Goal: Information Seeking & Learning: Learn about a topic

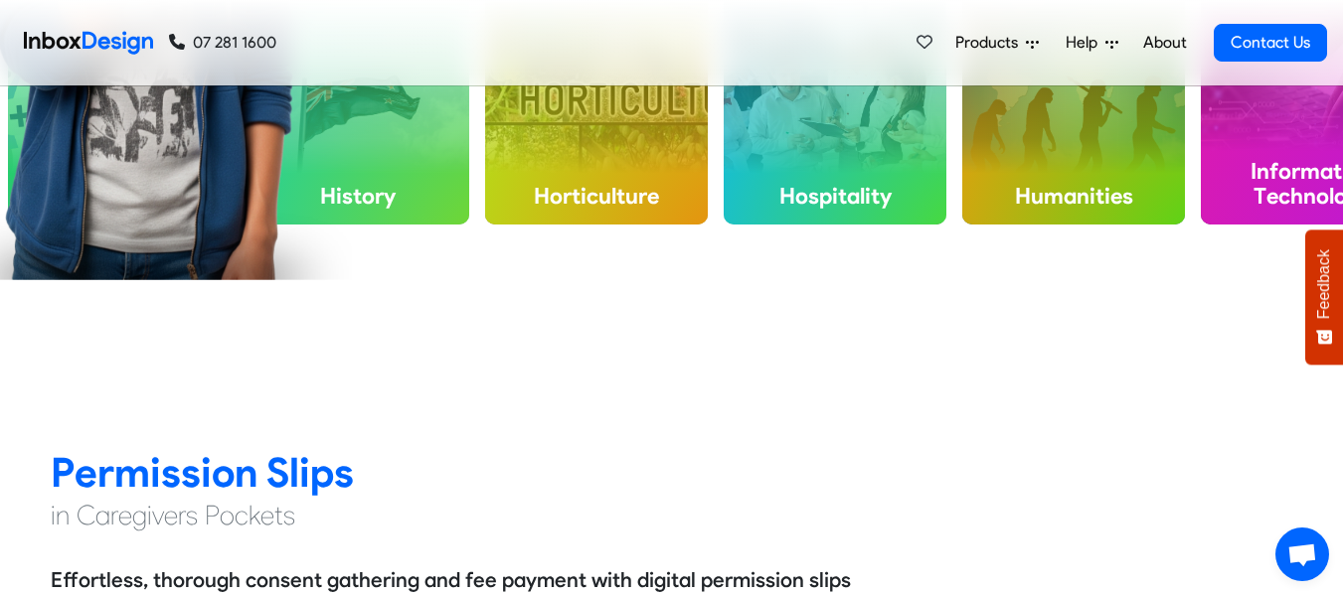
scroll to position [1278, 0]
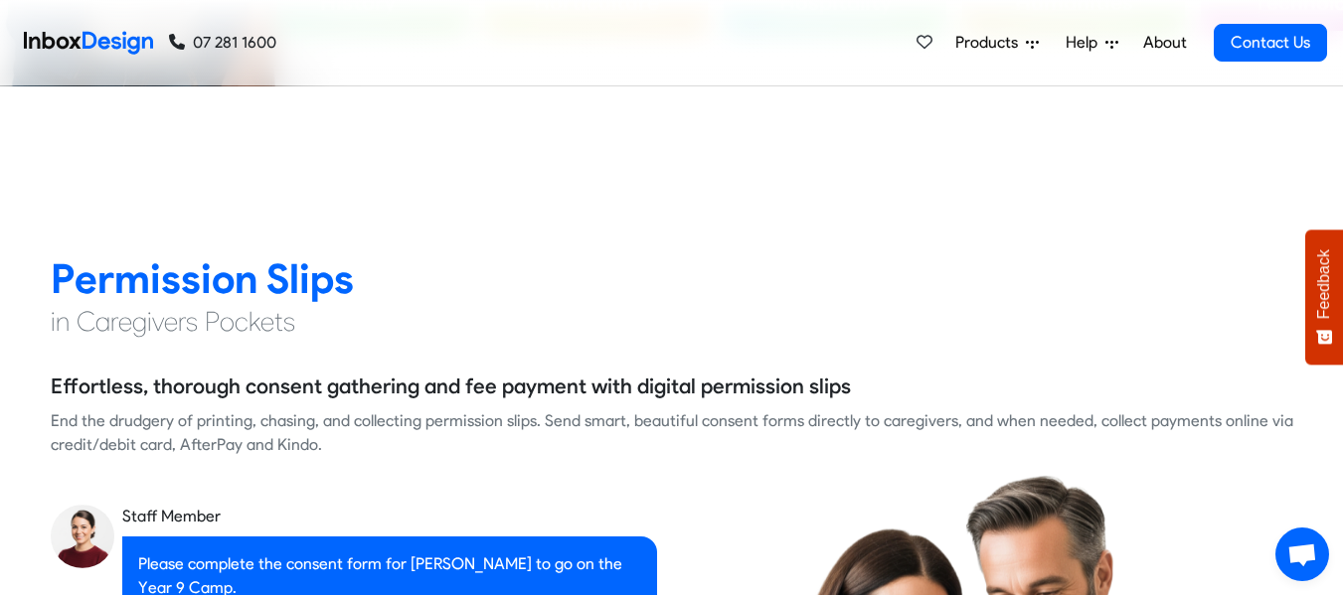
checkbox input "true"
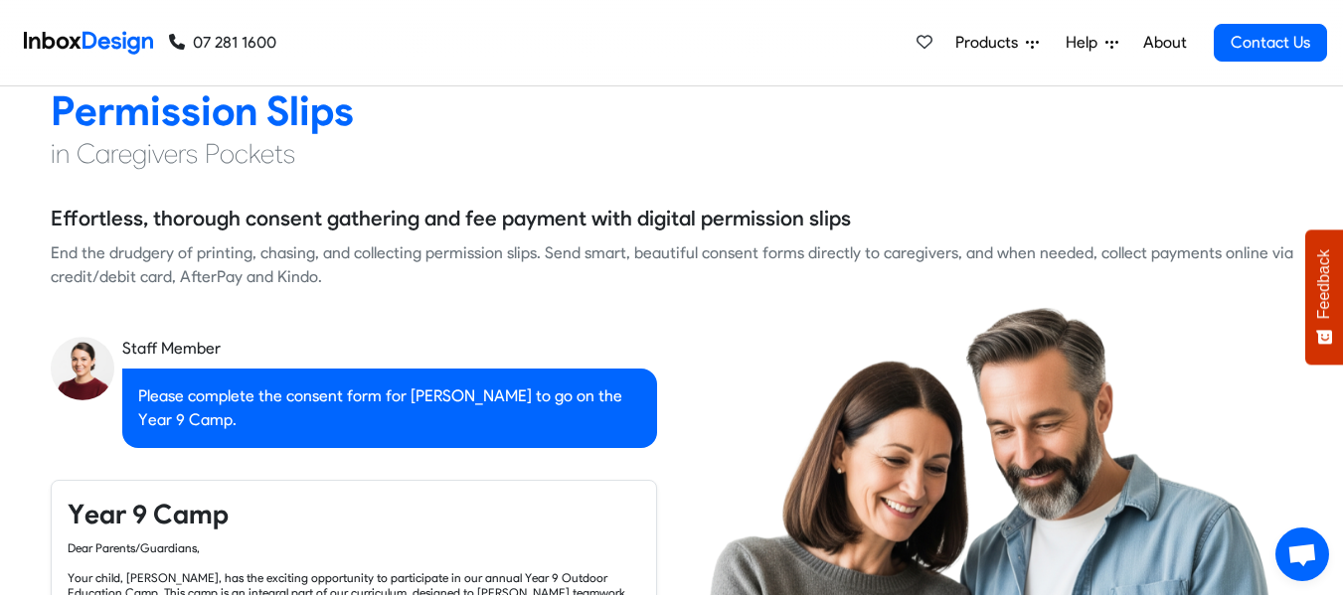
scroll to position [1485, 0]
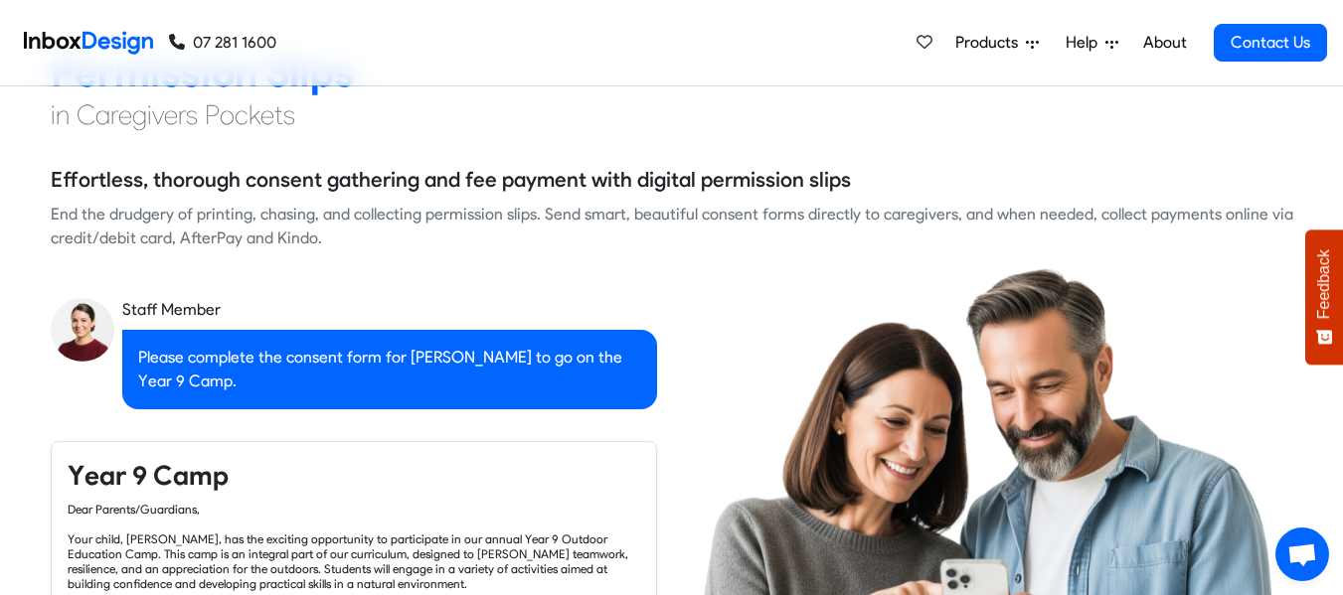
checkbox input "true"
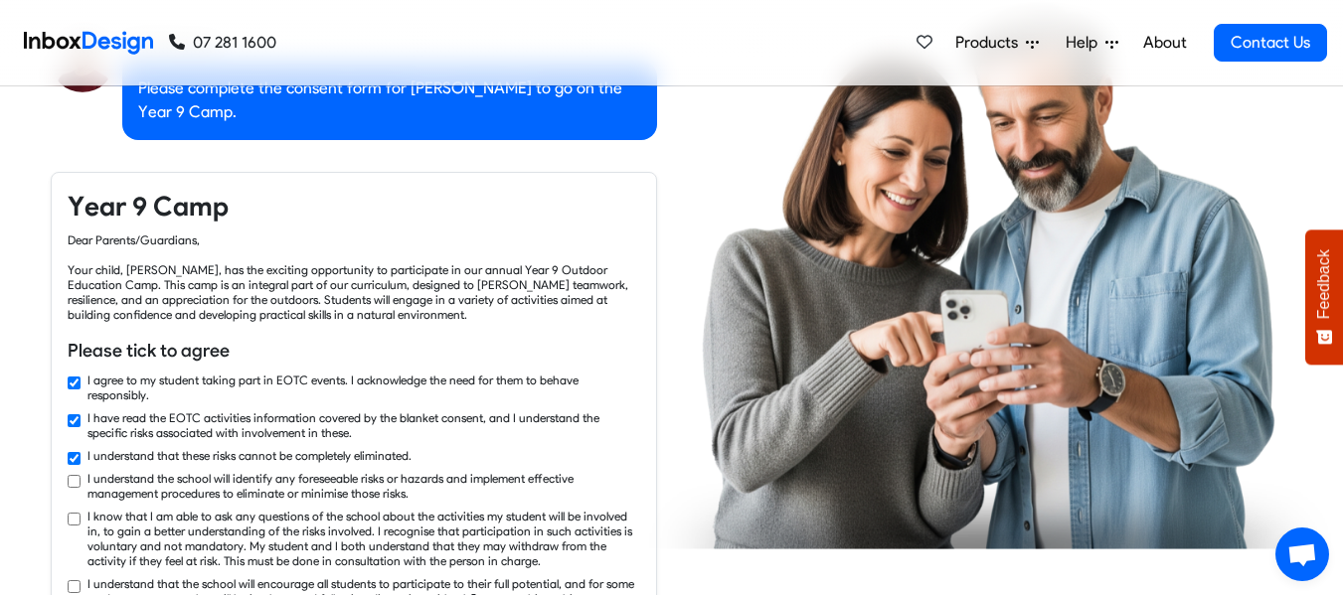
checkbox input "true"
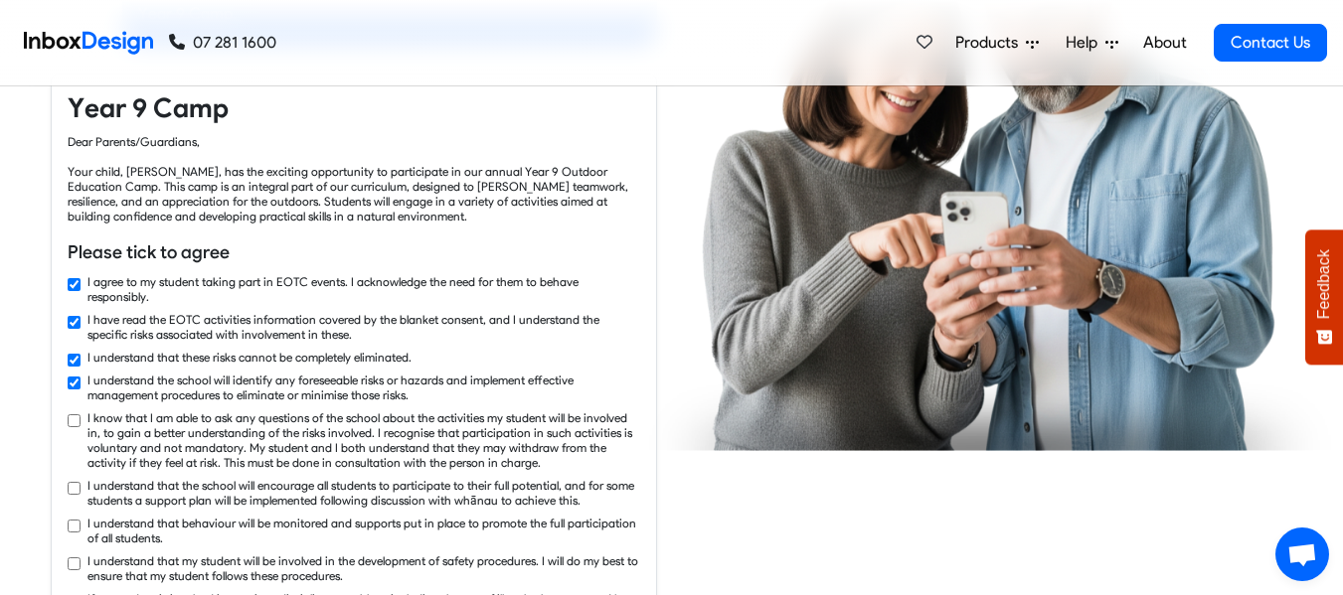
checkbox input "true"
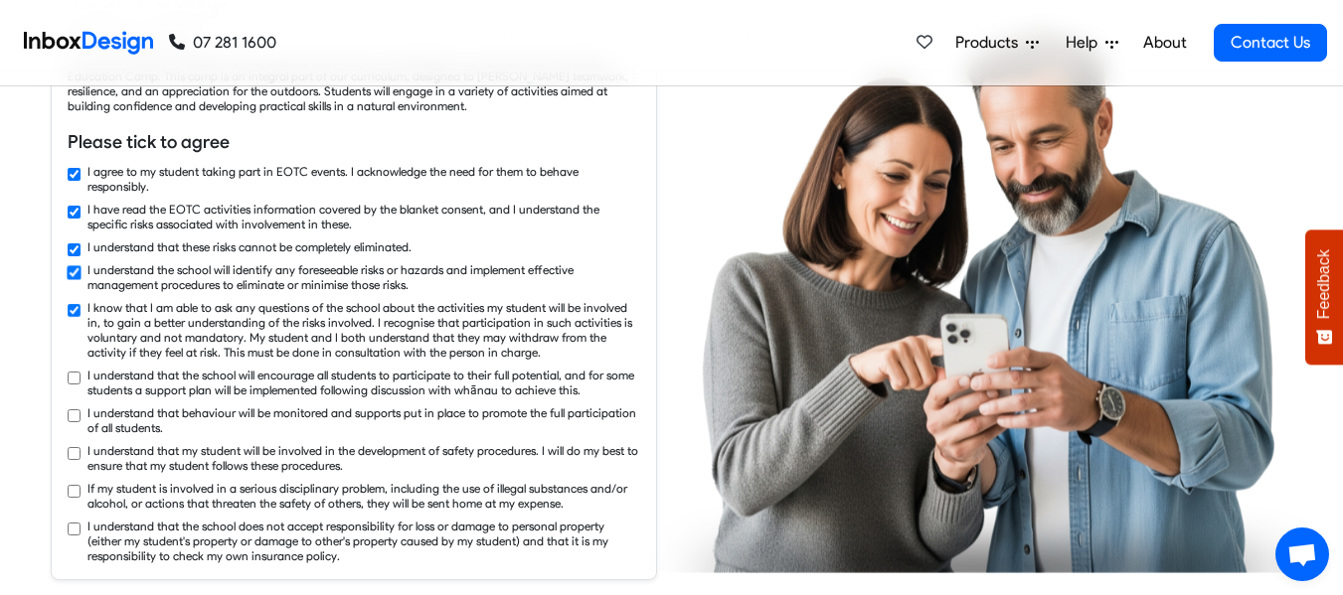
checkbox input "true"
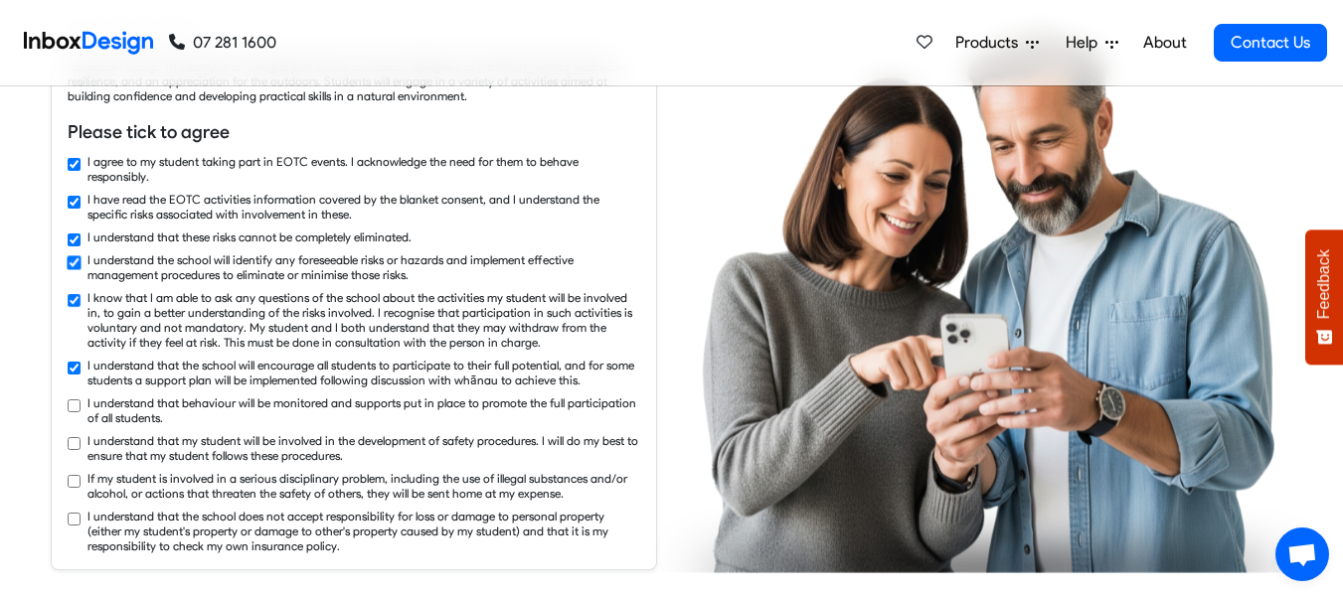
checkbox input "true"
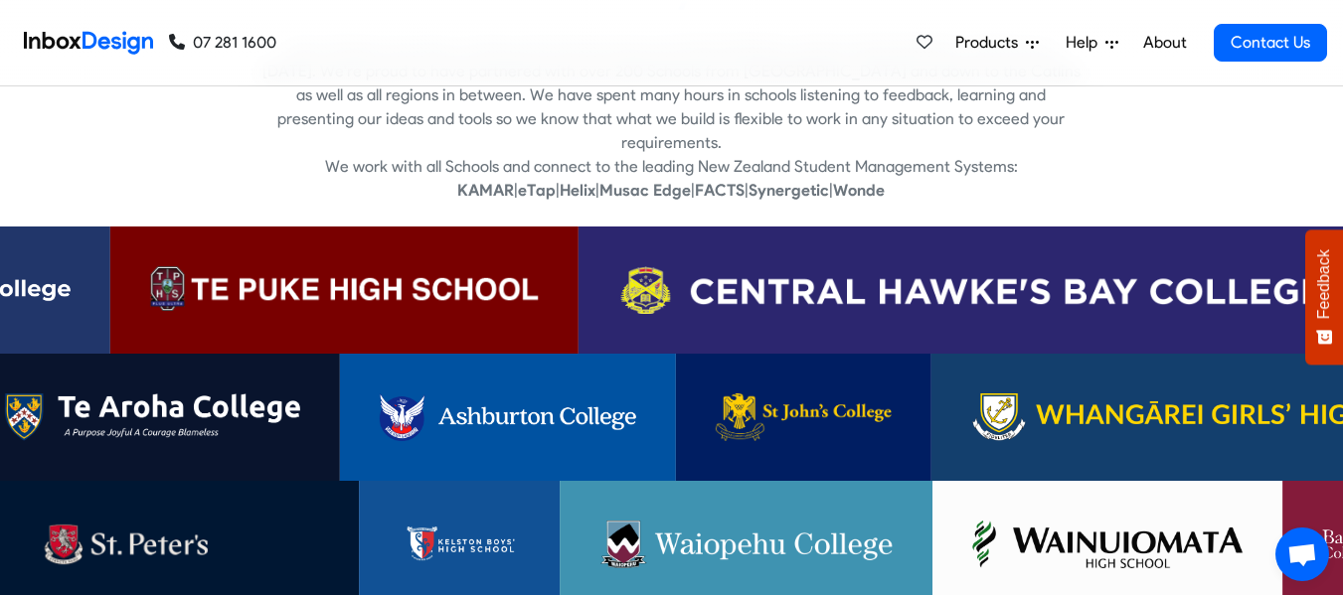
scroll to position [3729, 0]
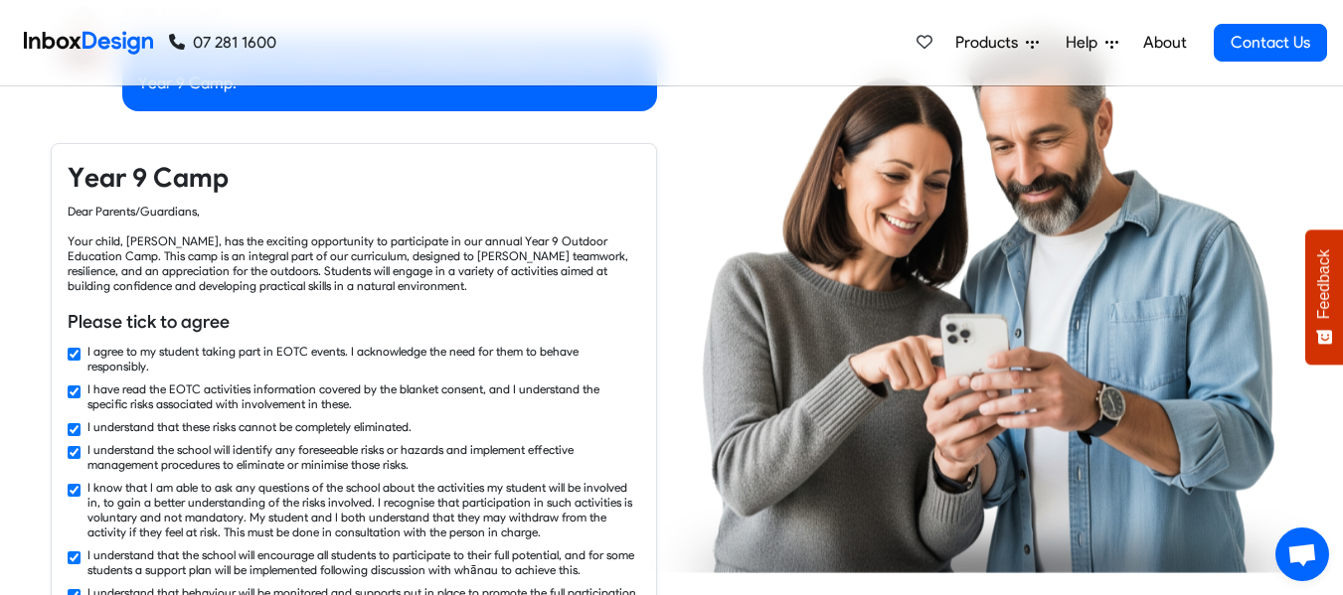
checkbox input "false"
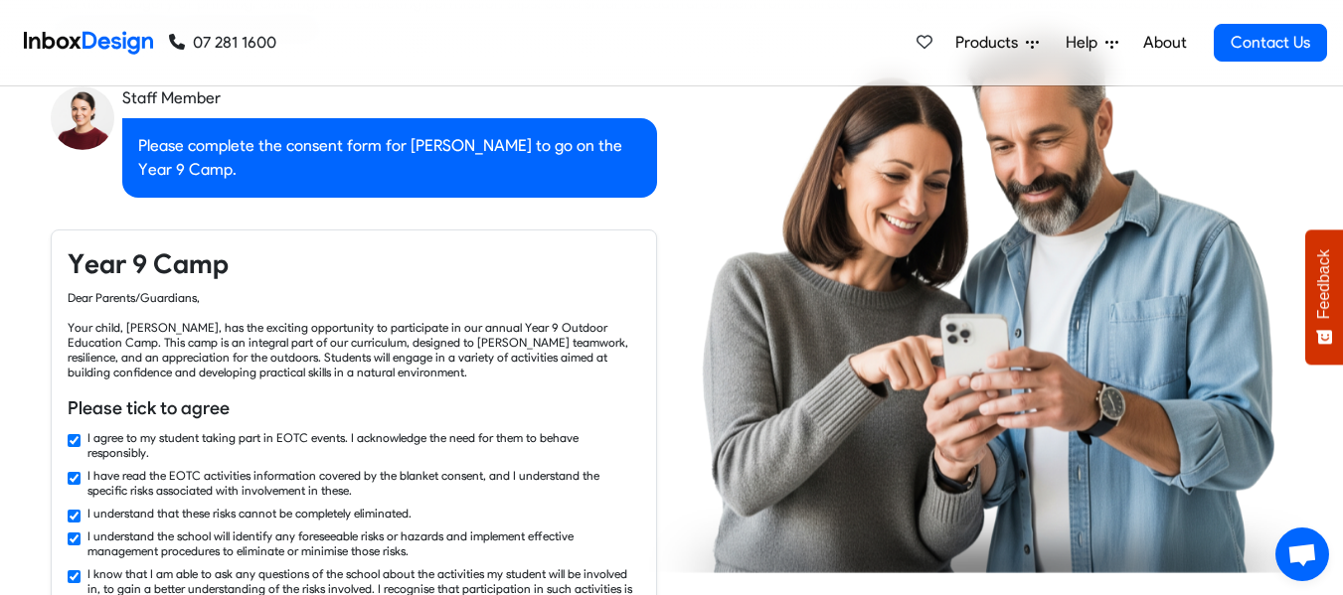
checkbox input "false"
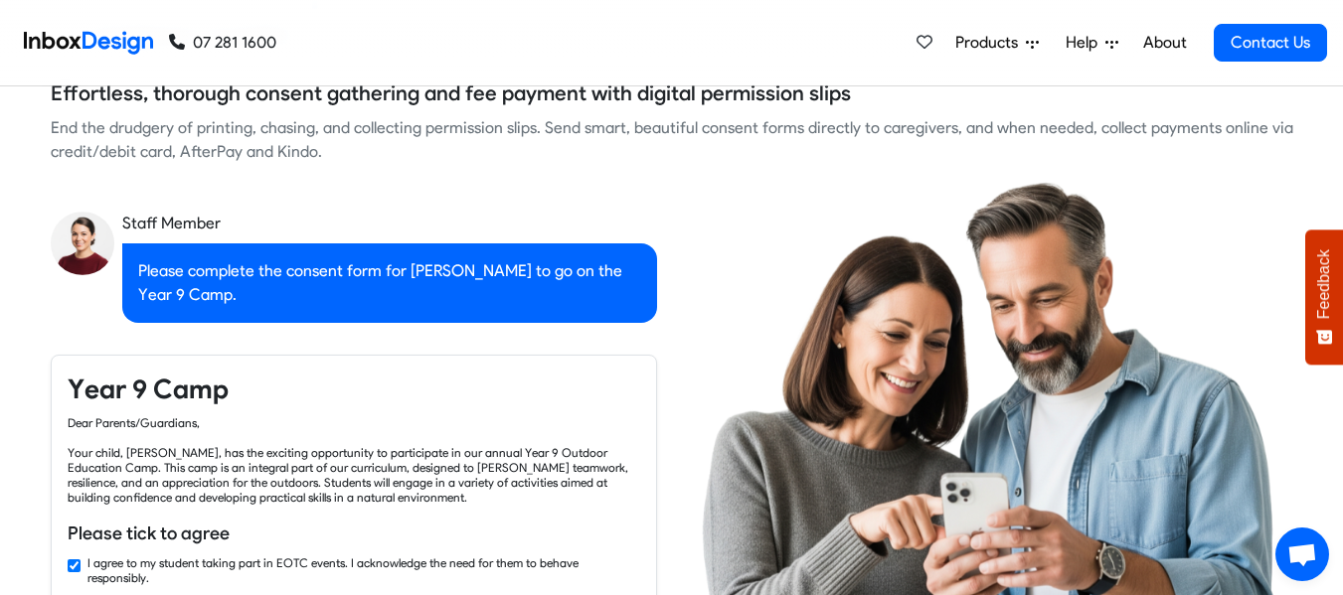
checkbox input "false"
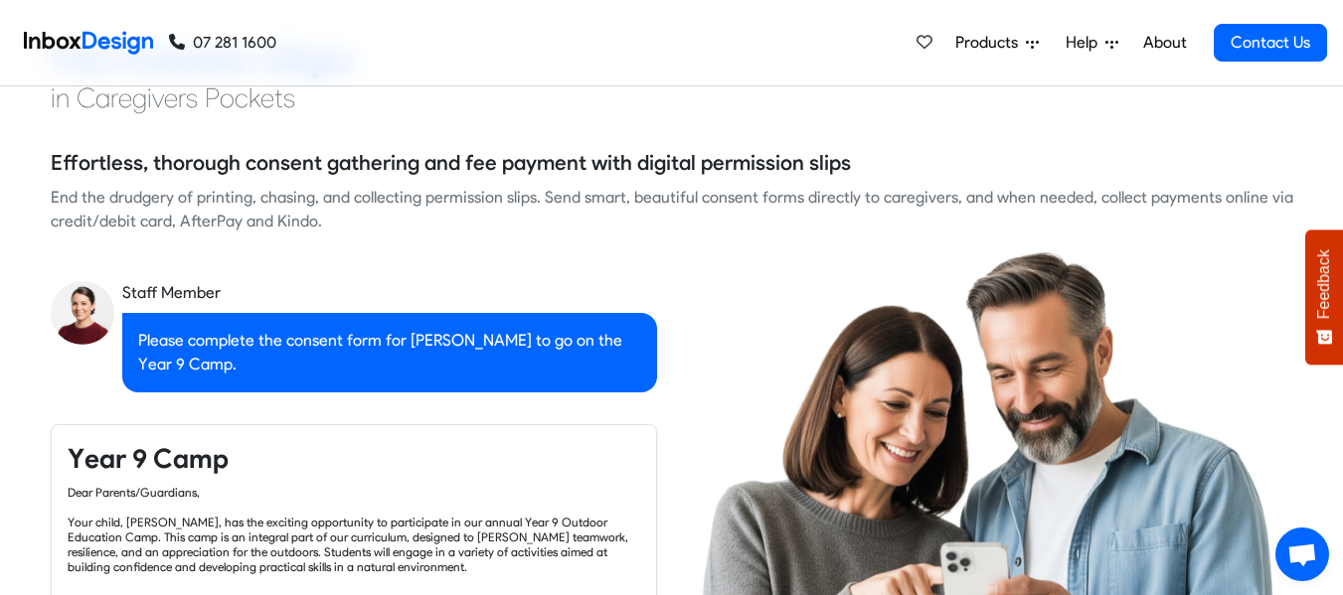
checkbox input "false"
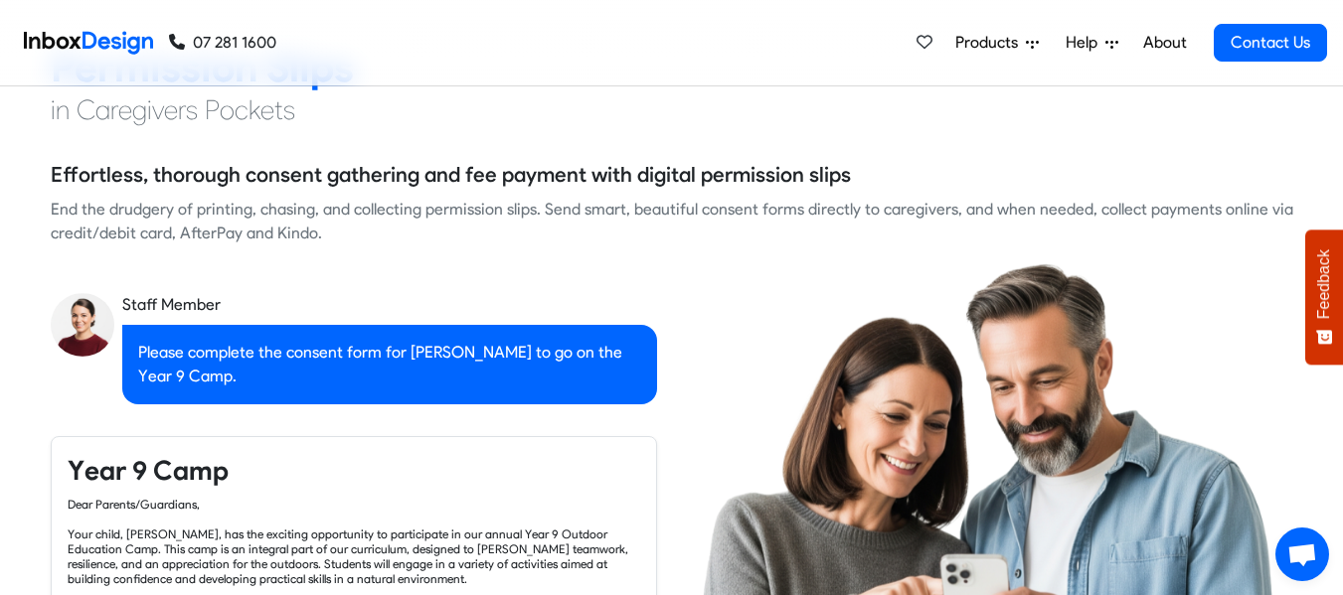
checkbox input "false"
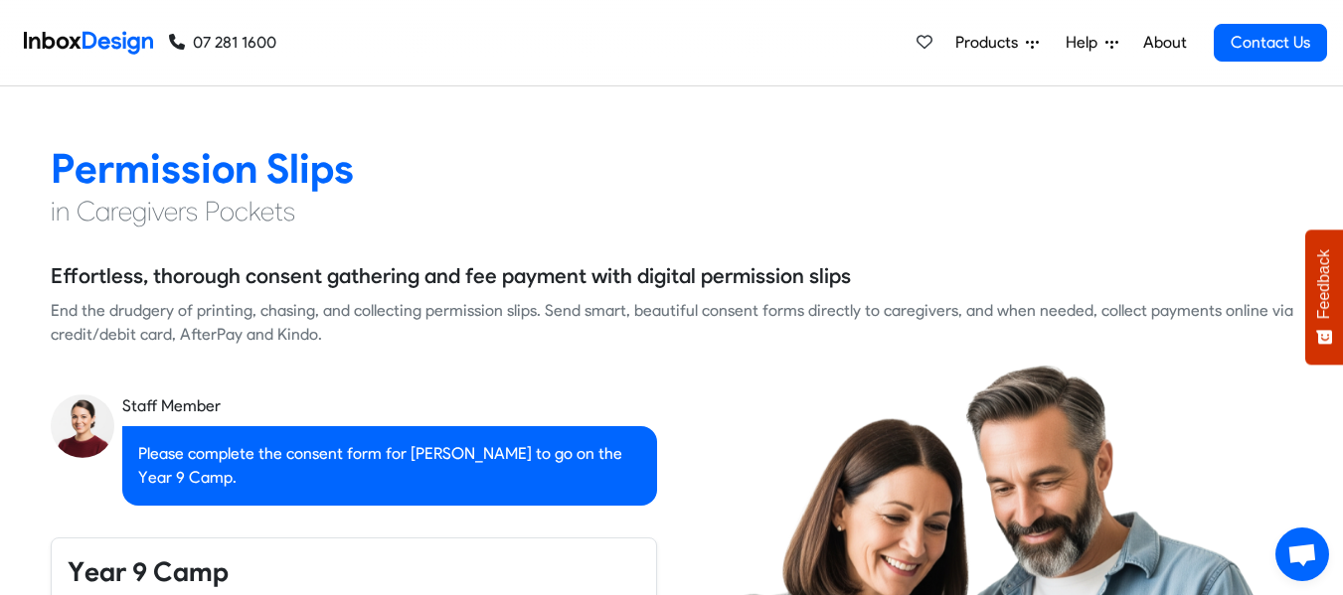
checkbox input "false"
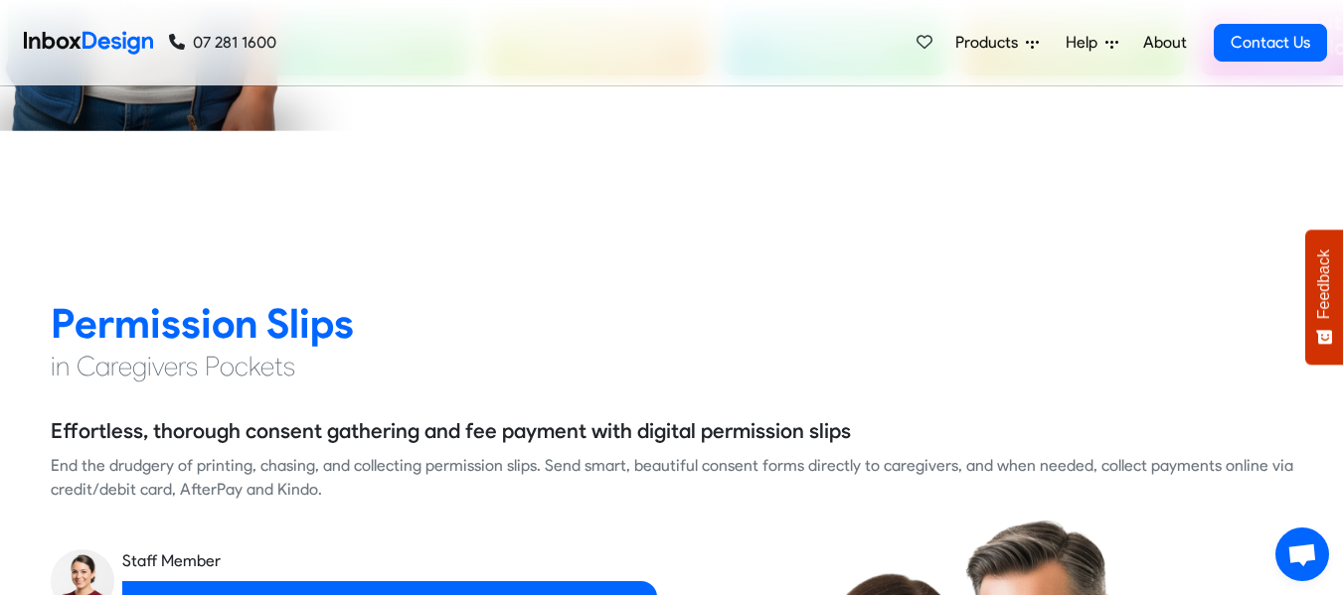
checkbox input "false"
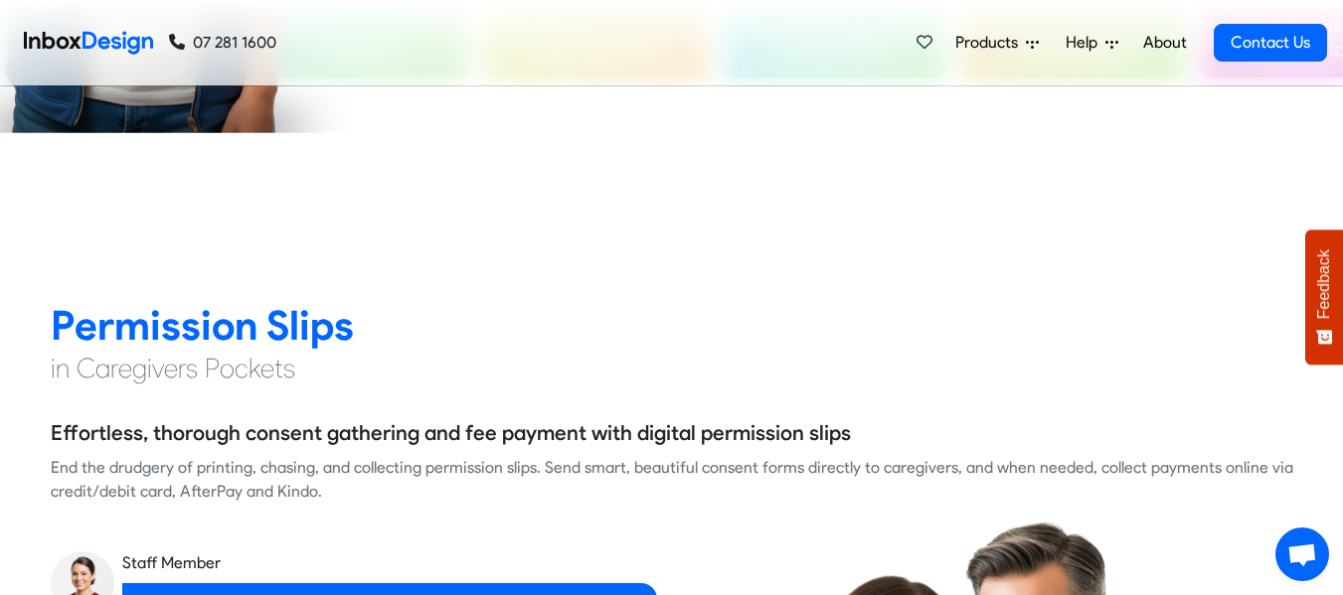
checkbox input "false"
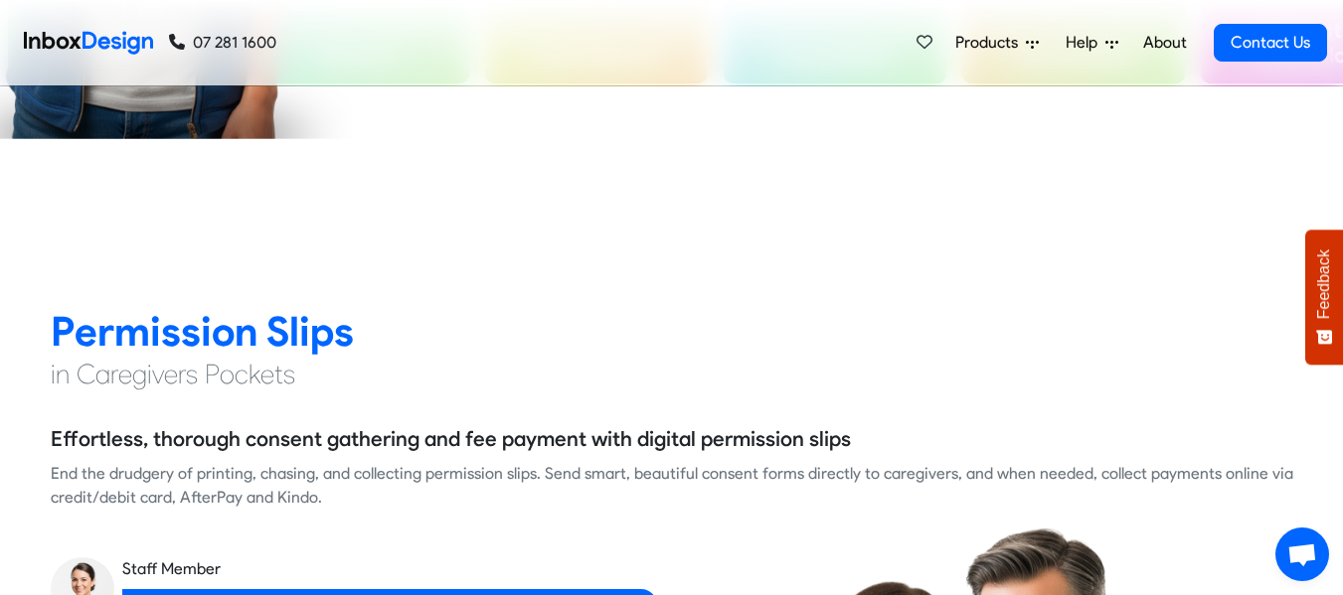
checkbox input "true"
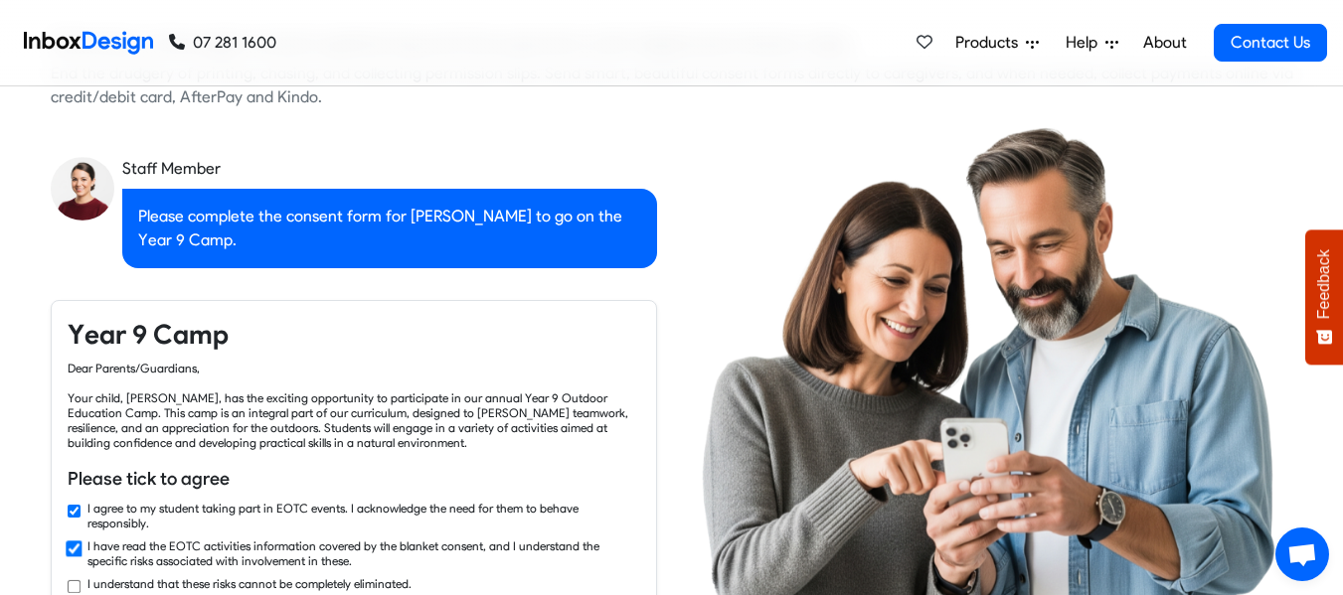
checkbox input "true"
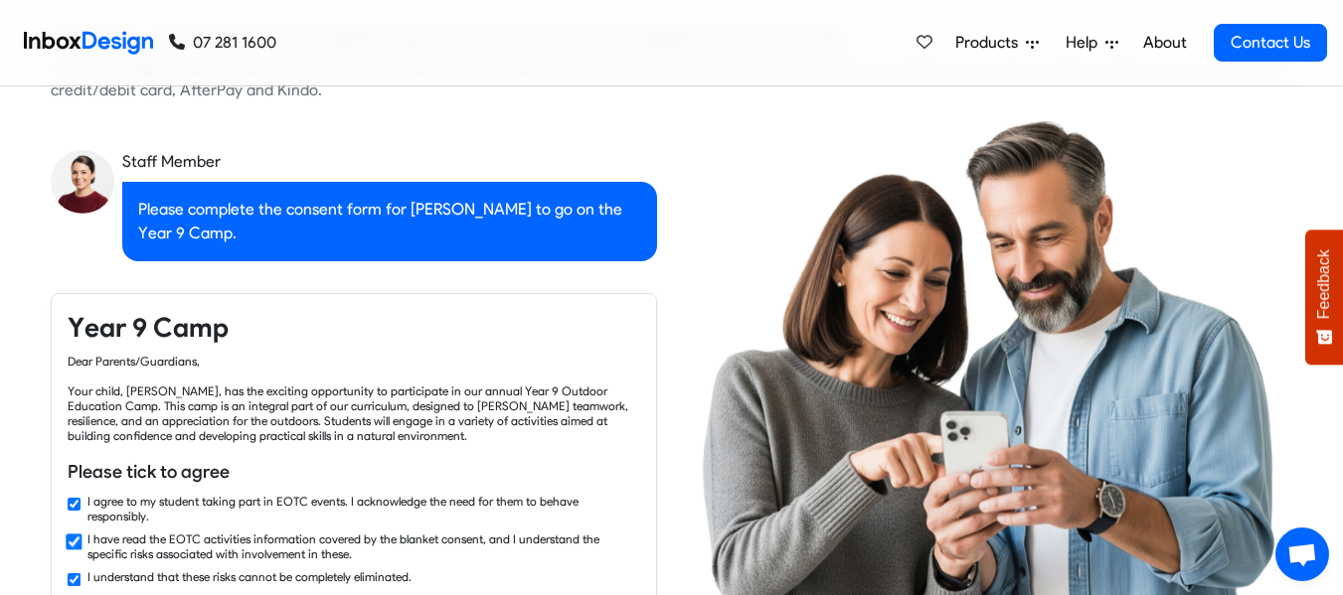
checkbox input "true"
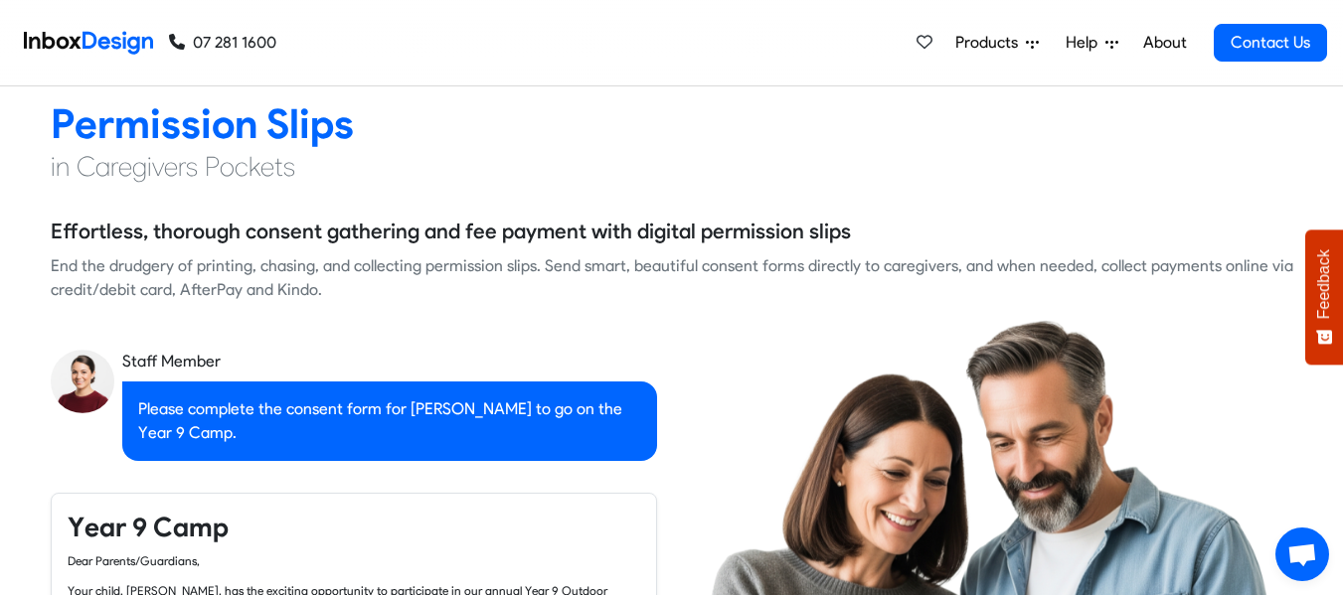
checkbox input "false"
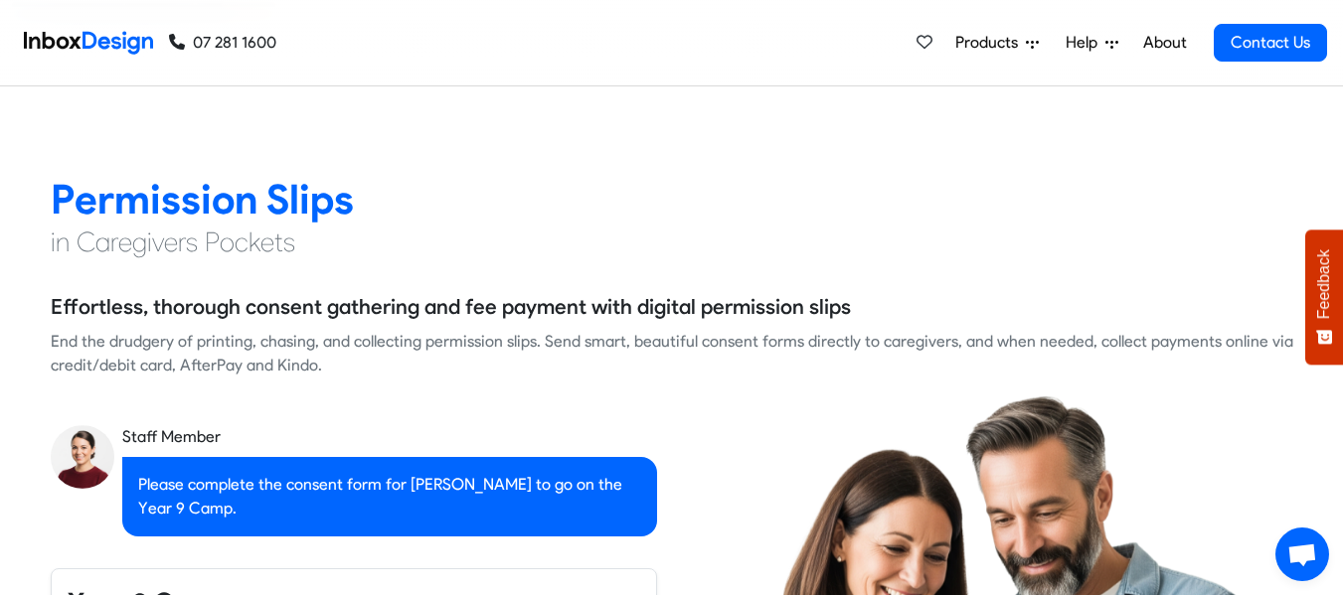
checkbox input "false"
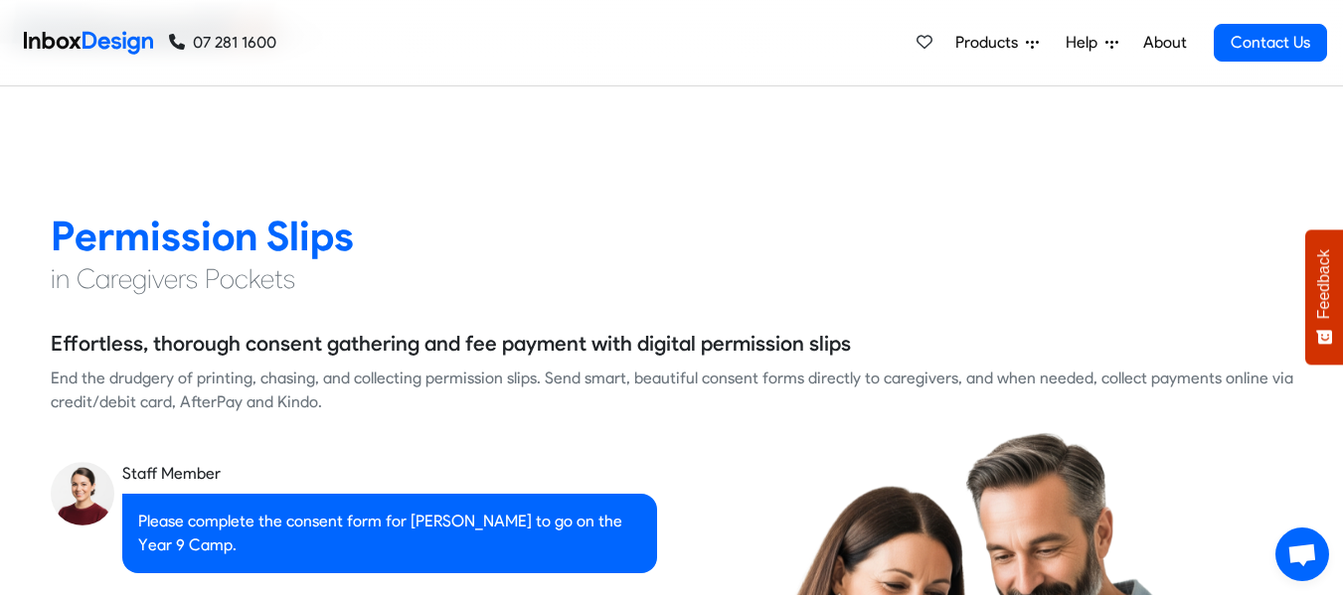
checkbox input "false"
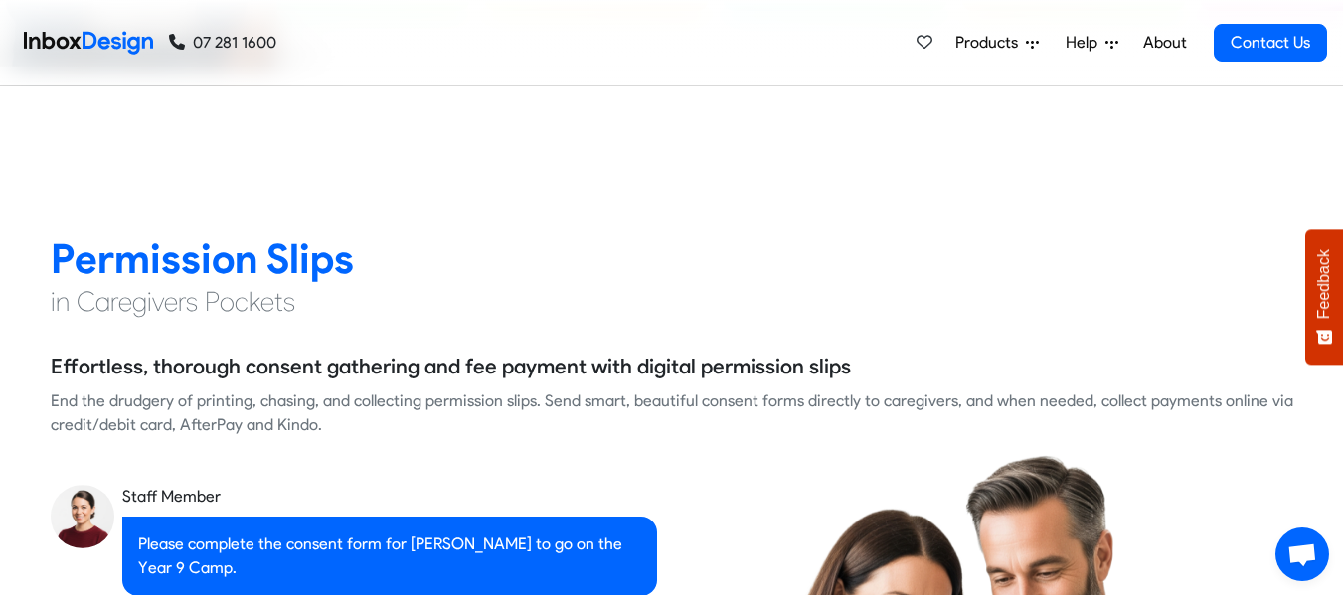
checkbox input "false"
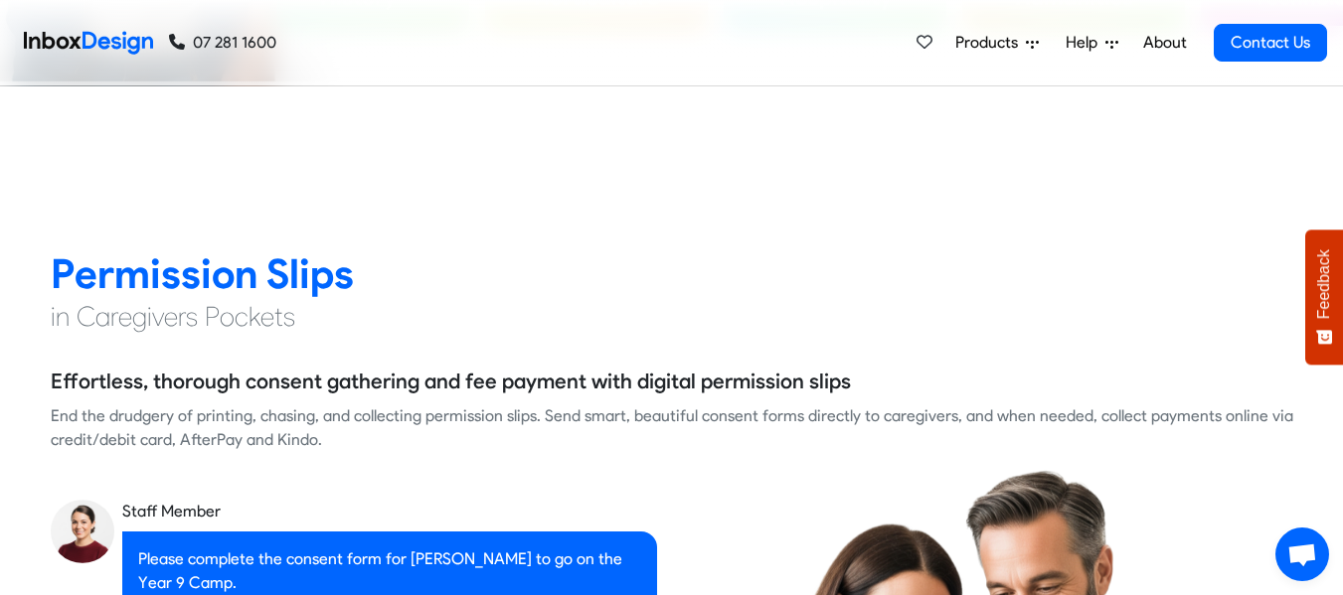
checkbox input "false"
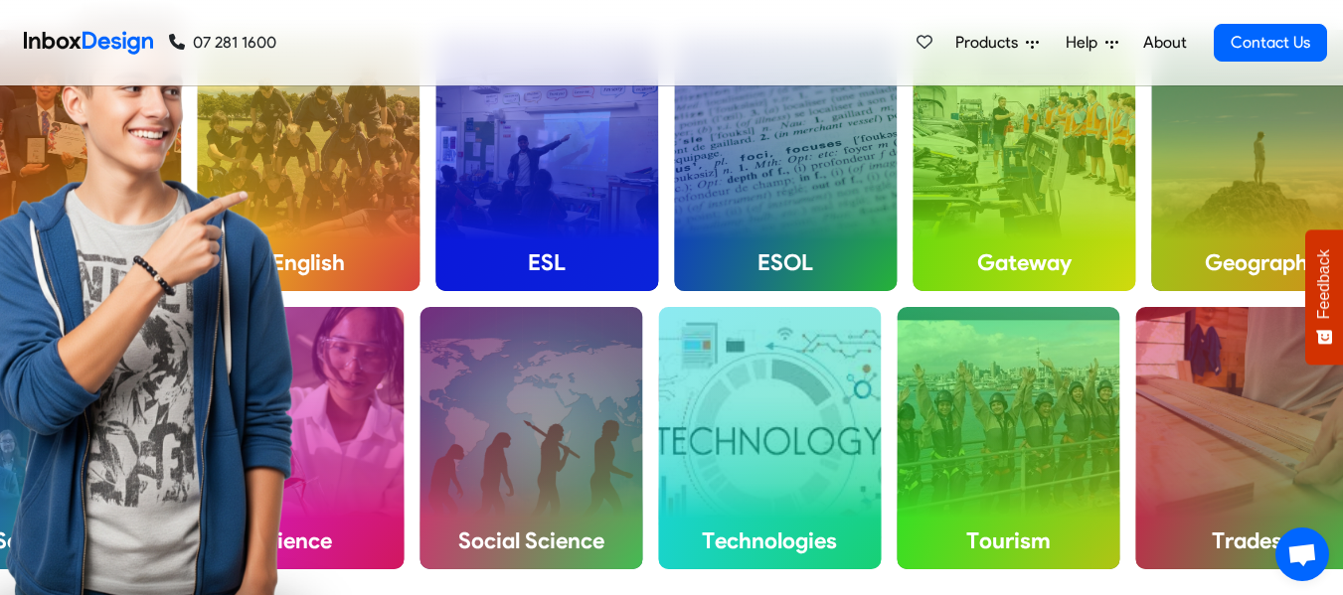
scroll to position [741, 0]
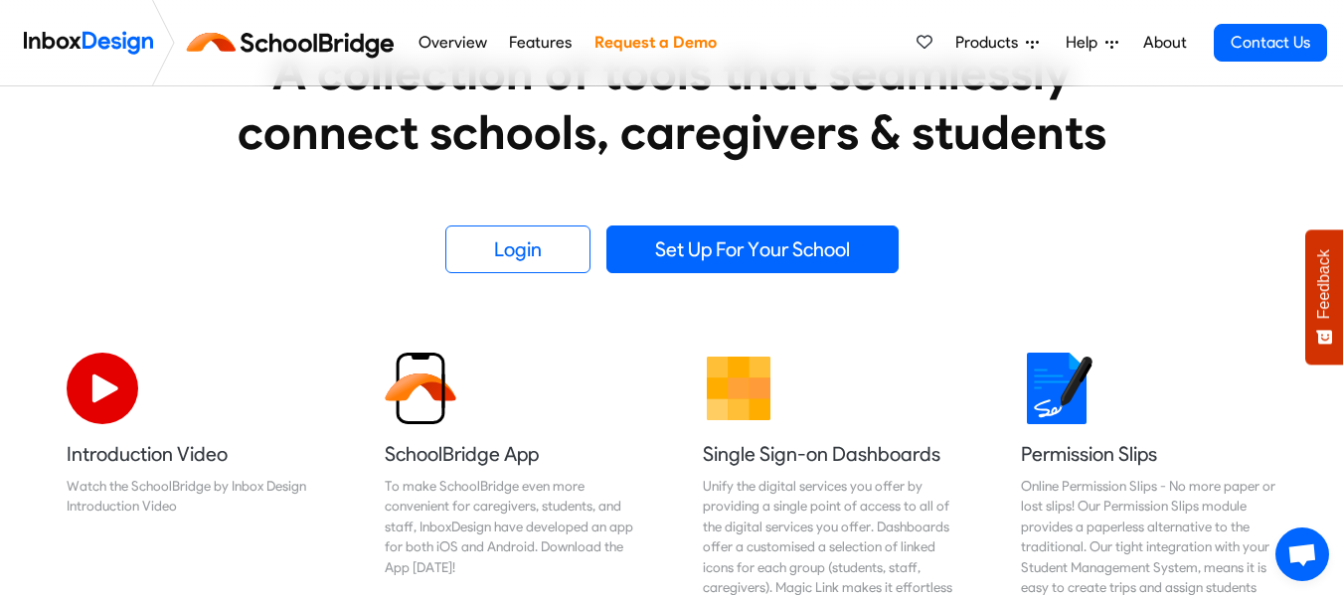
scroll to position [411, 0]
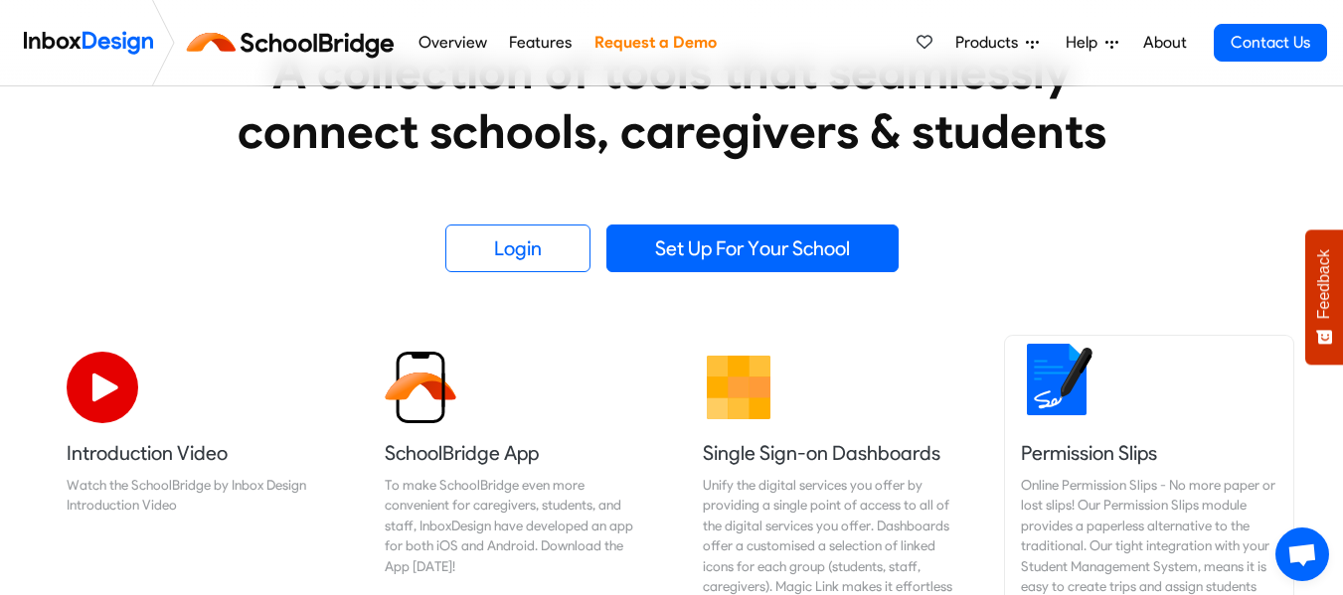
click at [1061, 435] on link "Permission Slips Online Permission Slips - No more paper or lost slips! ​Our Pe…" at bounding box center [1149, 494] width 288 height 317
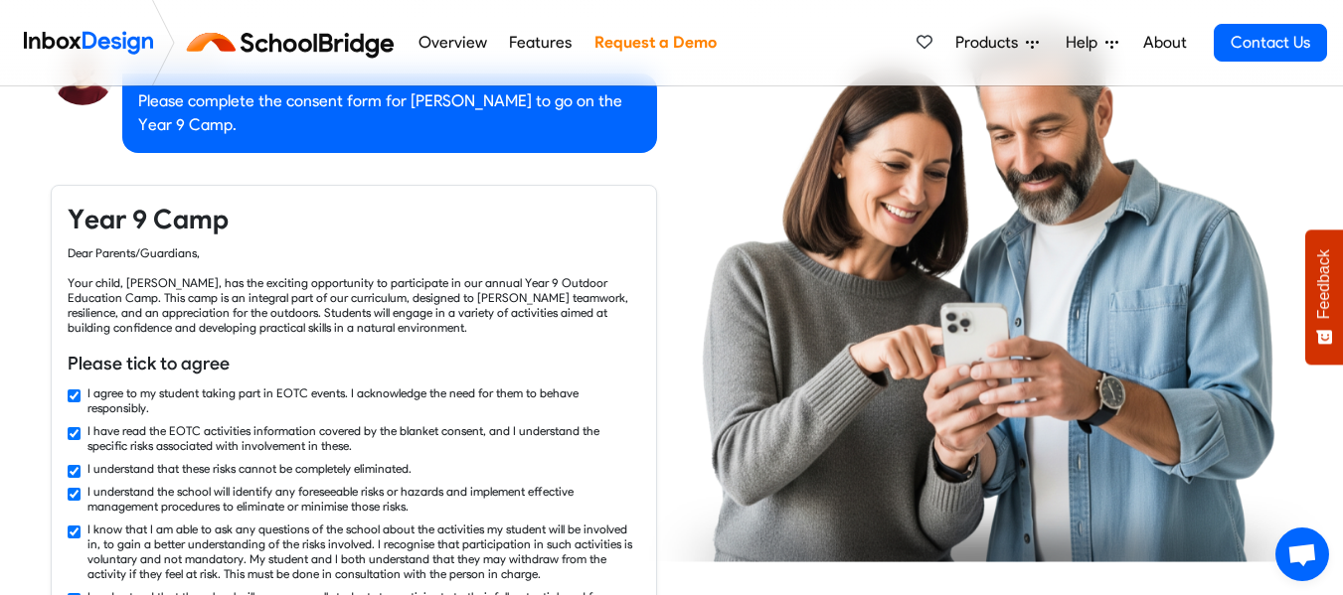
checkbox input "false"
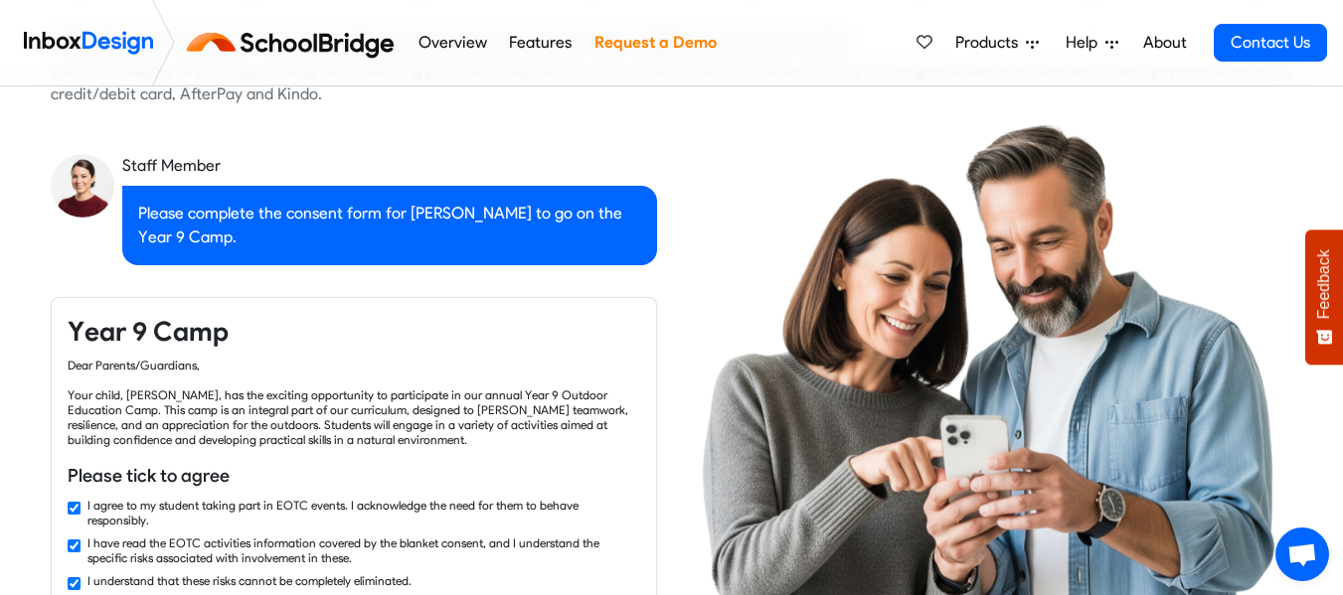
checkbox input "false"
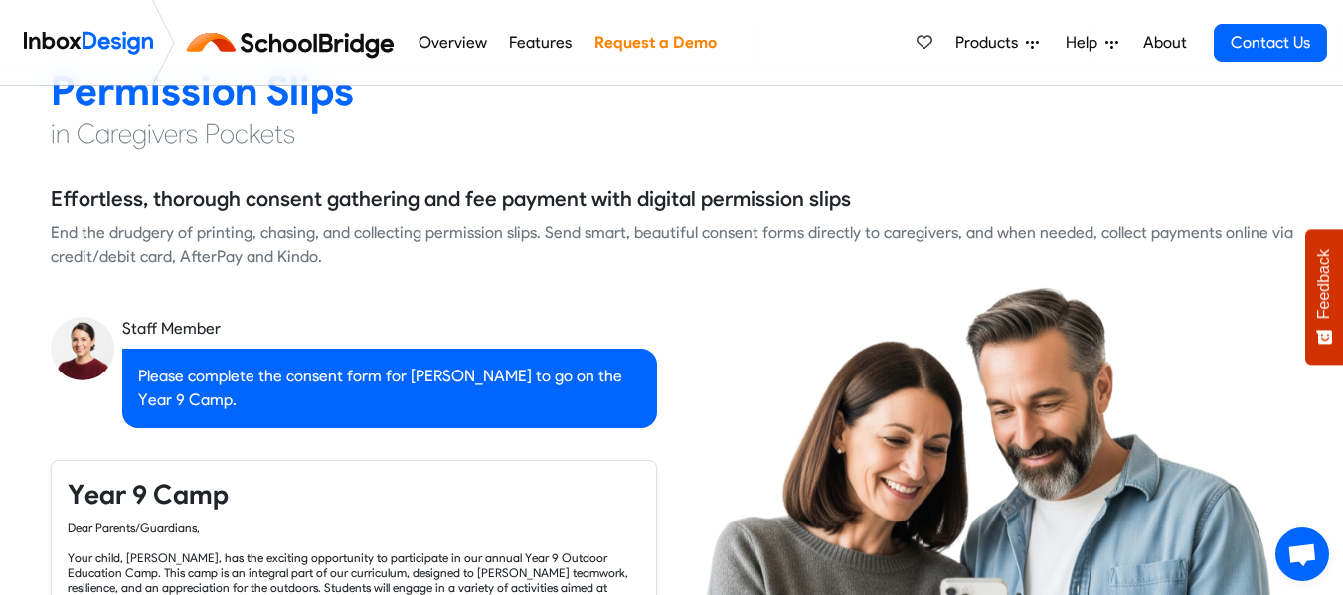
checkbox input "false"
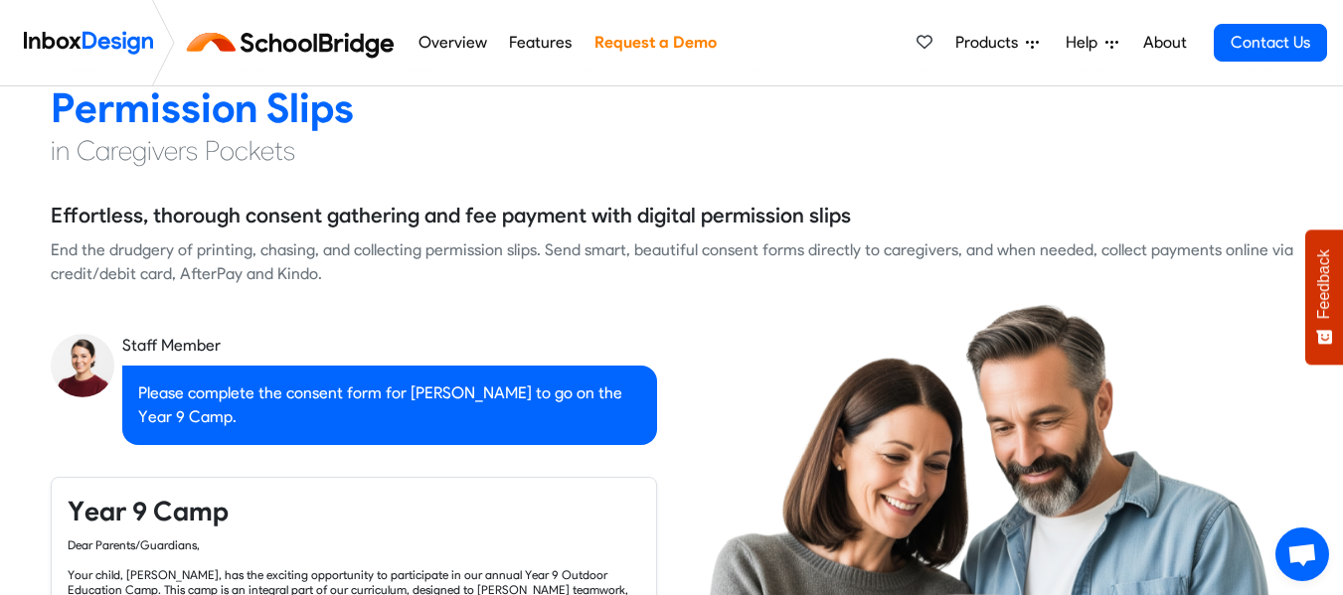
scroll to position [51, 0]
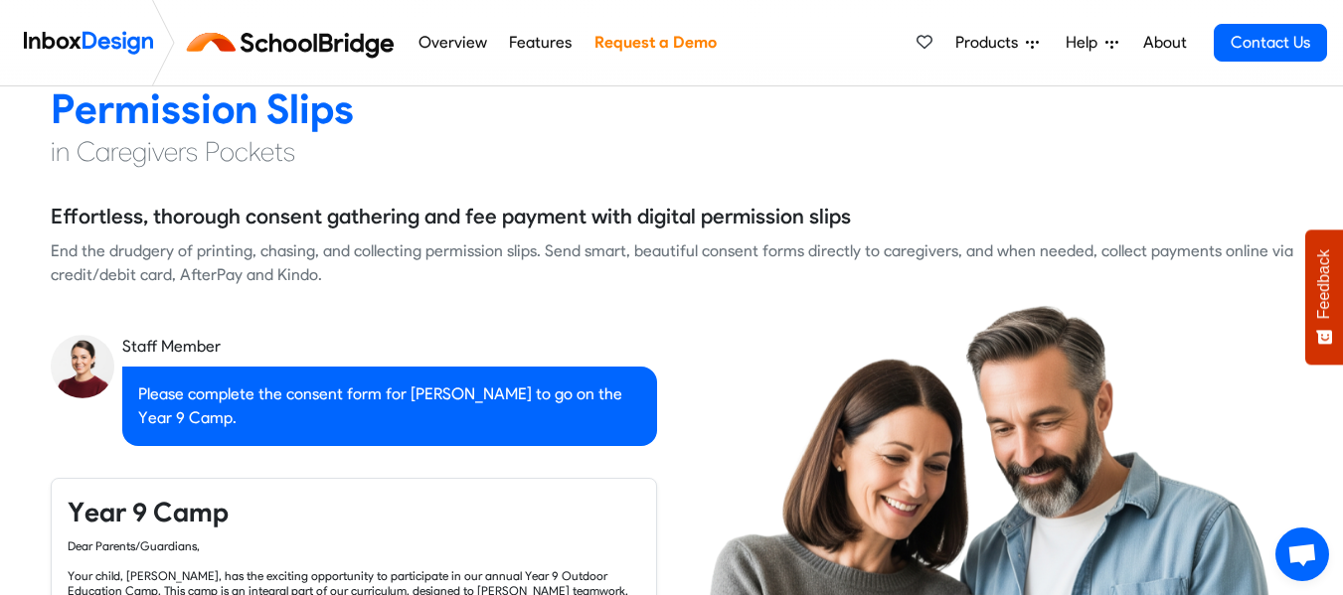
checkbox input "false"
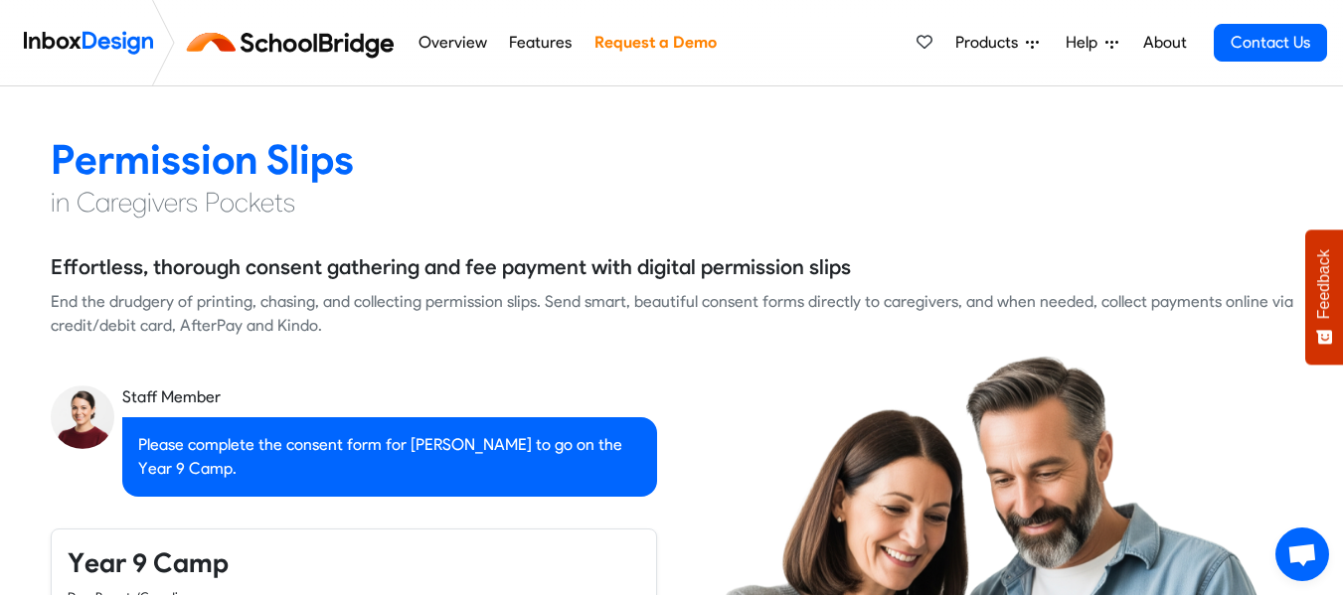
checkbox input "false"
click at [1026, 32] on span "Help" at bounding box center [990, 43] width 71 height 24
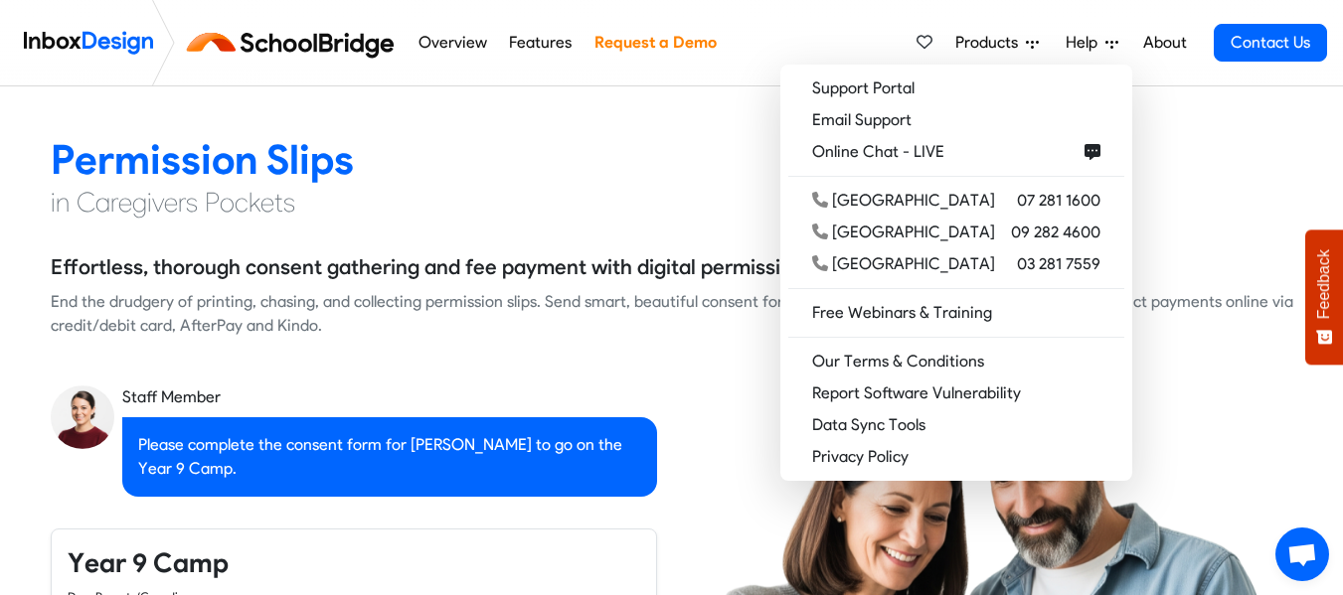
click at [1168, 33] on link "About" at bounding box center [1164, 43] width 55 height 40
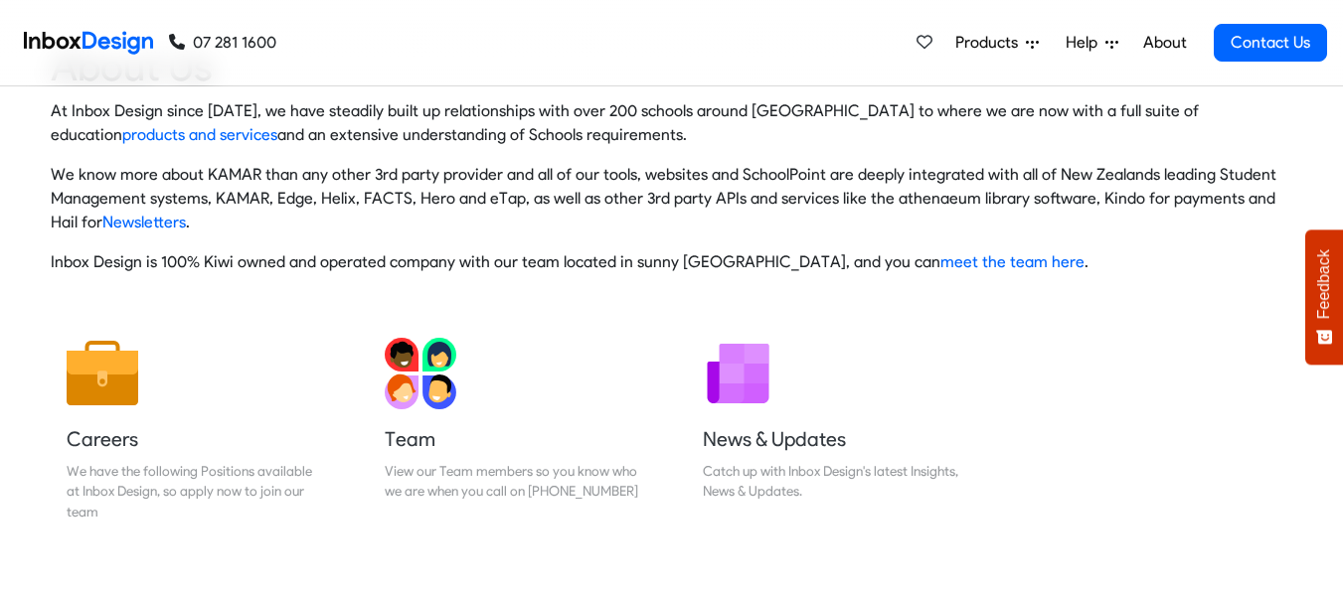
scroll to position [299, 0]
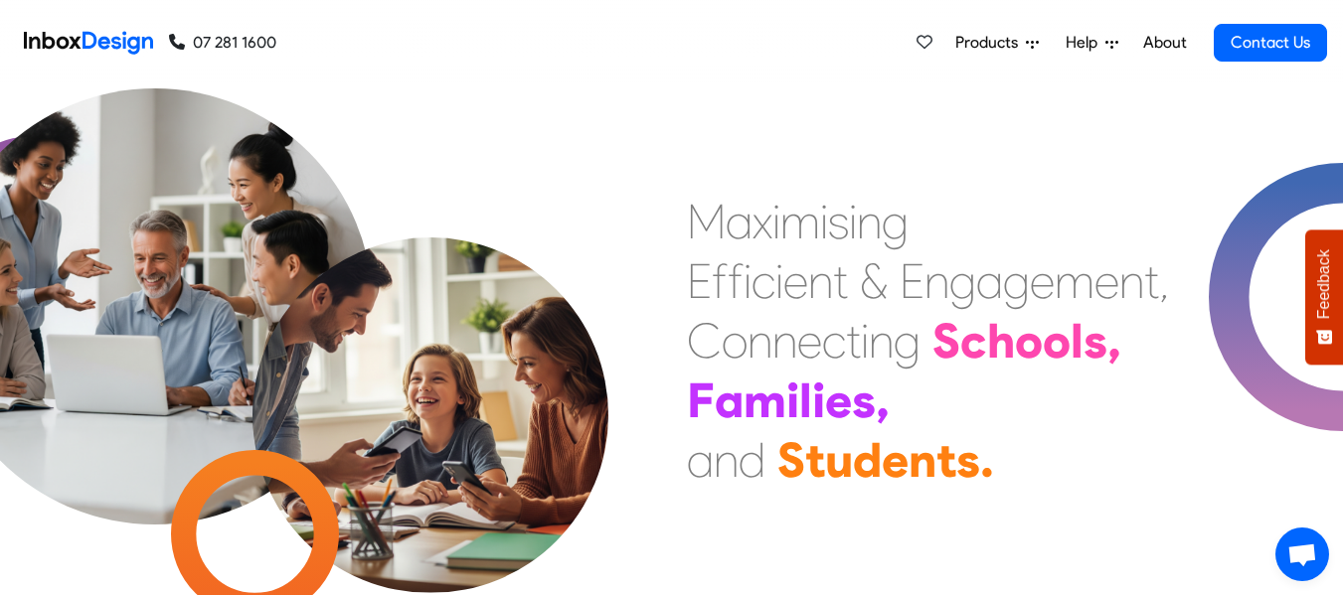
click at [1317, 547] on span "Open chat" at bounding box center [1302, 557] width 32 height 26
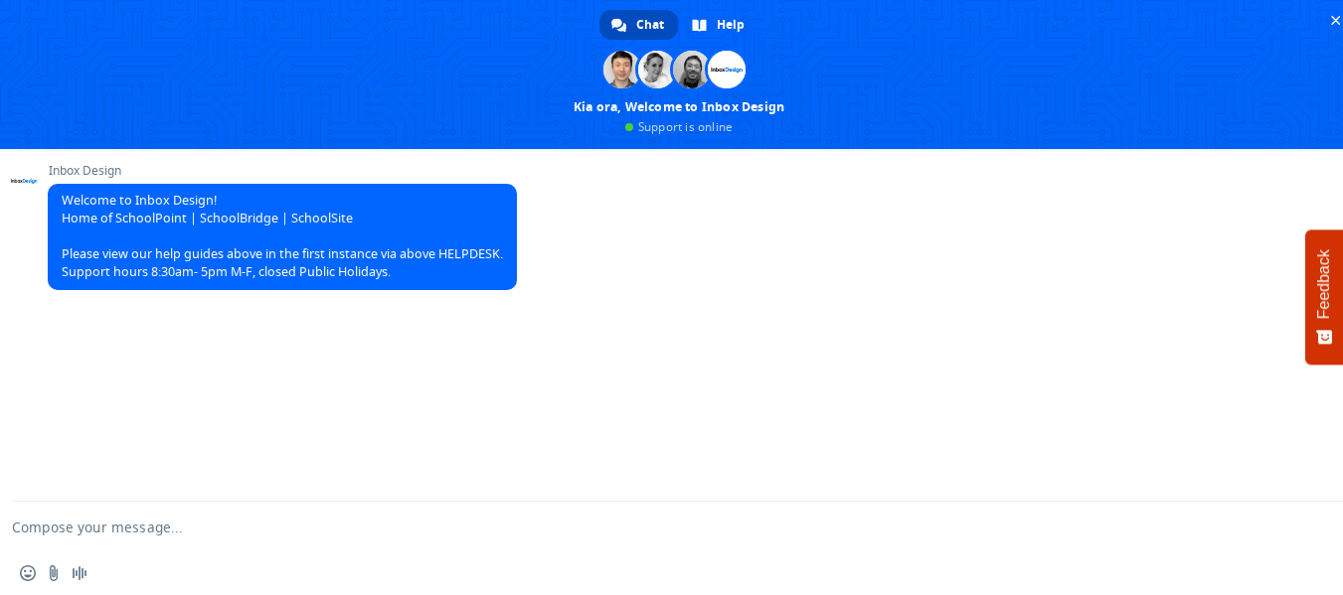
click at [929, 446] on div "Inbox Design Welcome to Inbox Design! Home of SchoolPoint | SchoolBridge | Scho…" at bounding box center [679, 325] width 1358 height 353
